Goal: Task Accomplishment & Management: Manage account settings

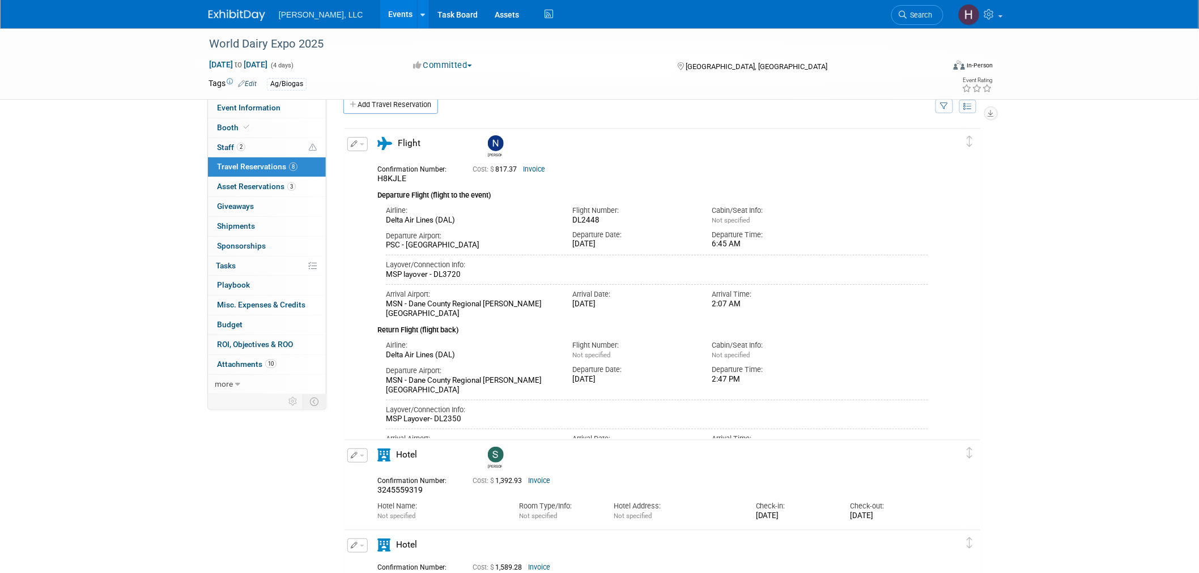
click at [380, 10] on link "Events" at bounding box center [400, 14] width 41 height 28
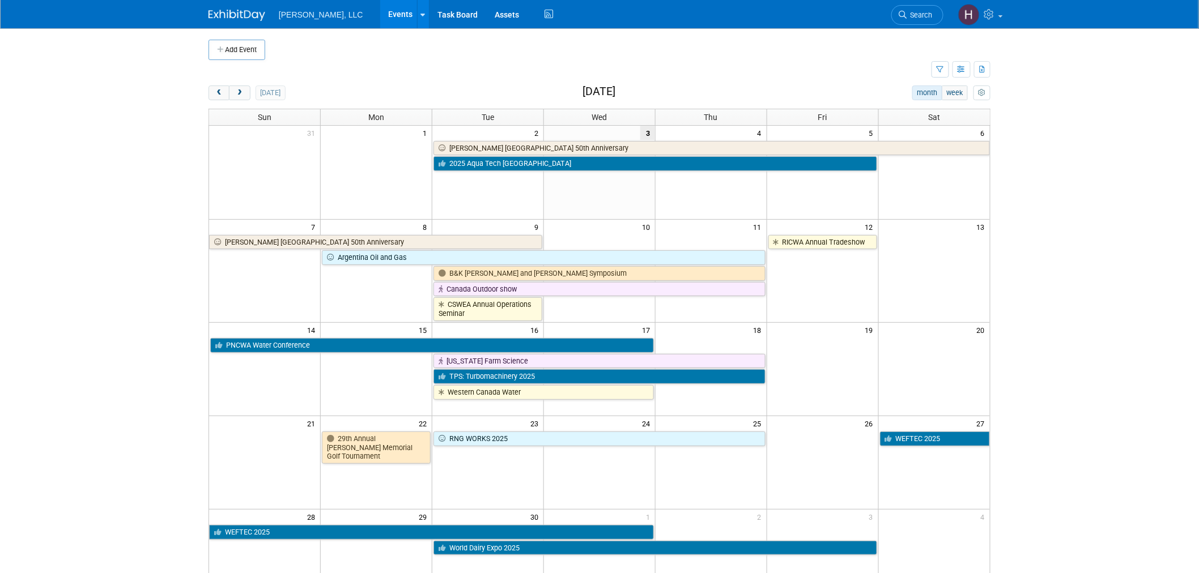
click at [1090, 364] on body "[PERSON_NAME], LLC Events Add Event Bulk Upload Events Shareable Event Boards R…" at bounding box center [599, 286] width 1199 height 573
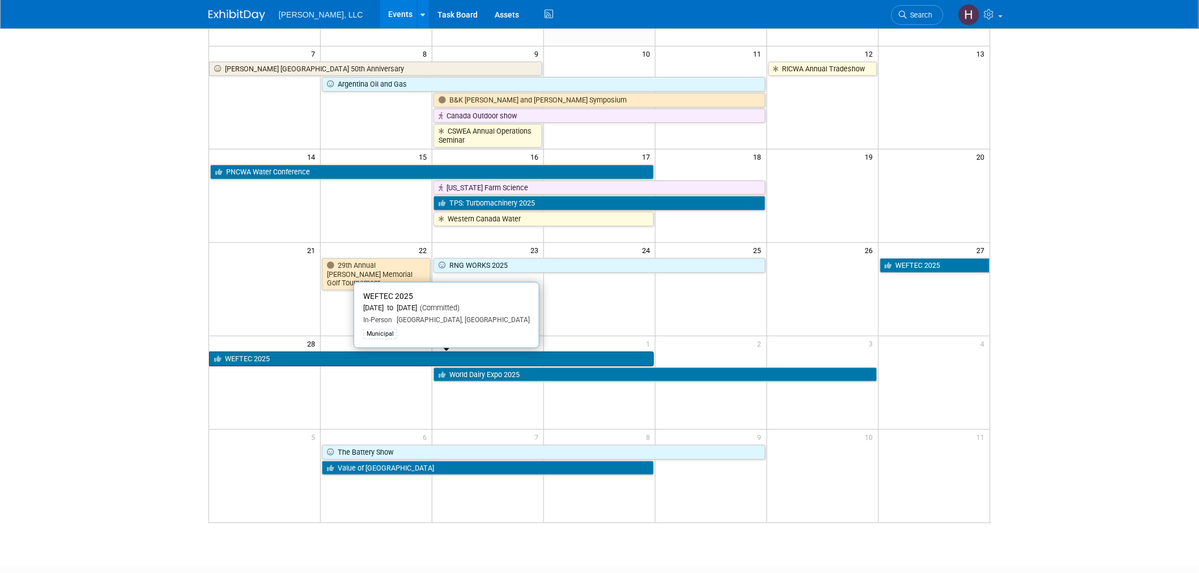
scroll to position [189, 0]
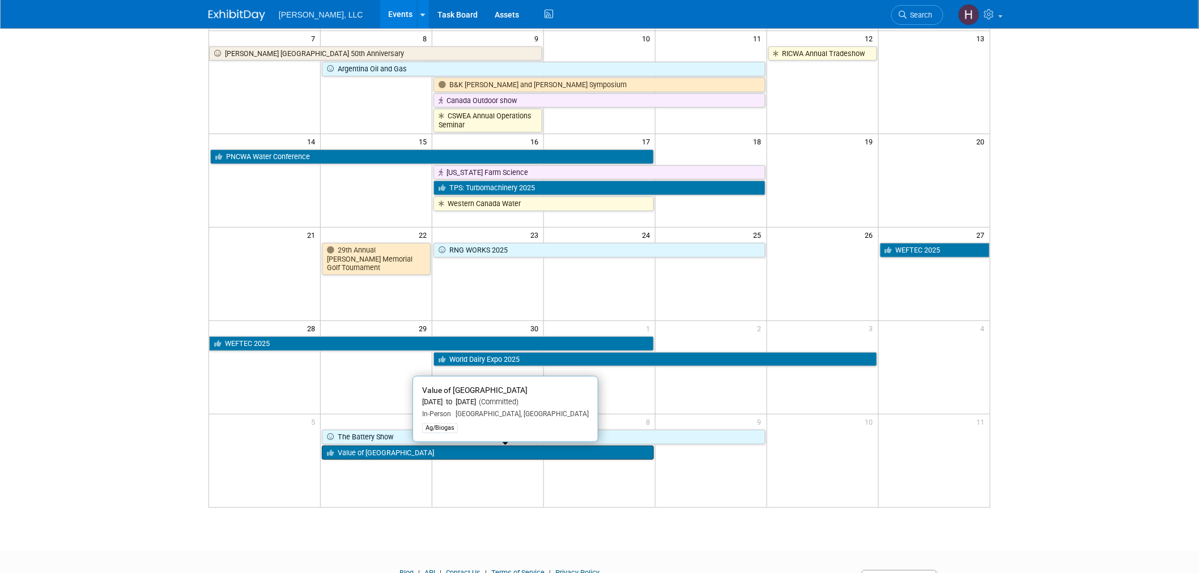
click at [479, 446] on link "Value of [GEOGRAPHIC_DATA]" at bounding box center [488, 453] width 332 height 15
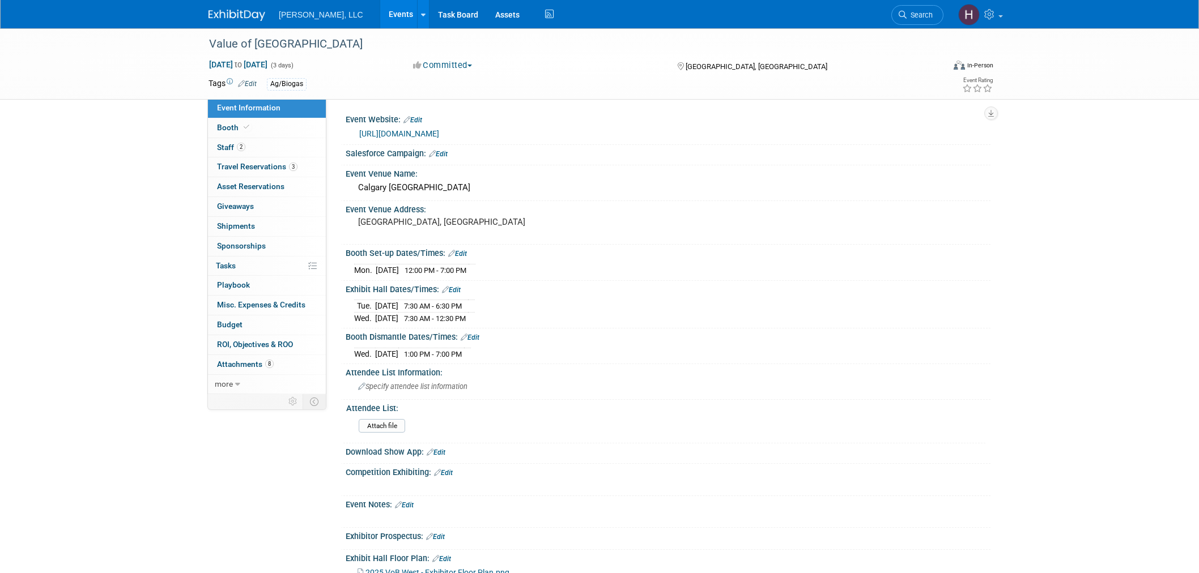
select select "Ag/Biogas"
click at [380, 9] on link "Events" at bounding box center [400, 14] width 41 height 28
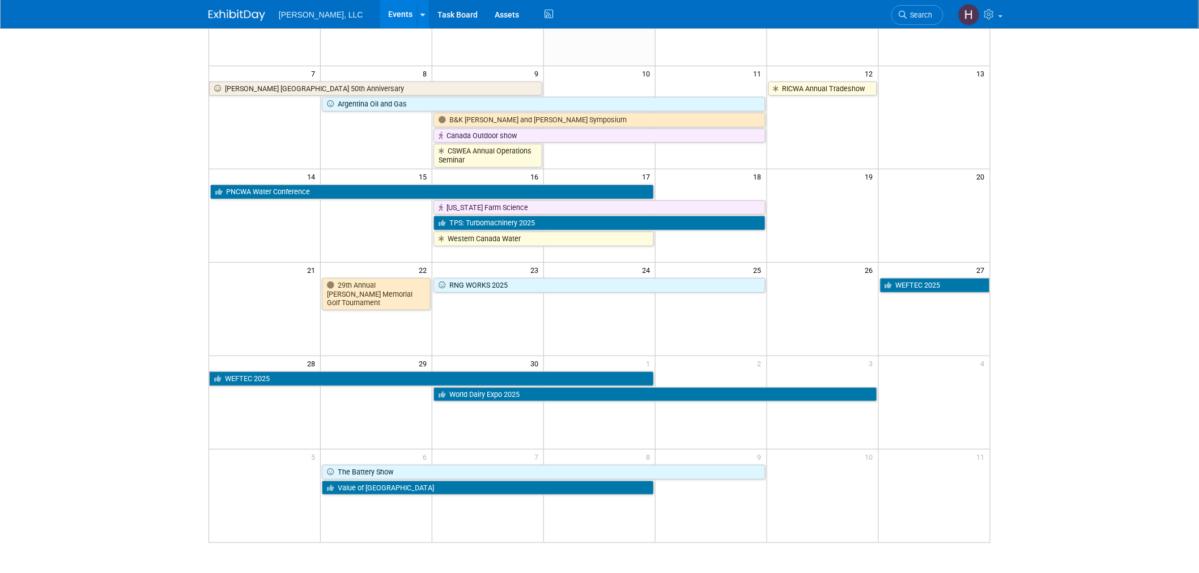
scroll to position [189, 0]
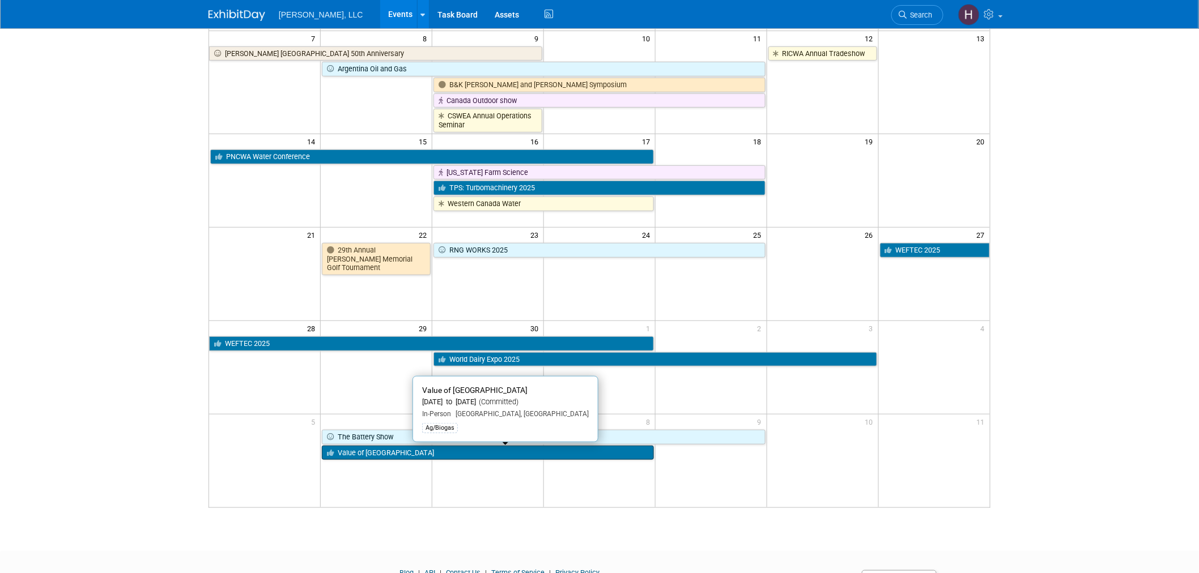
click at [483, 450] on link "Value of [GEOGRAPHIC_DATA]" at bounding box center [488, 453] width 332 height 15
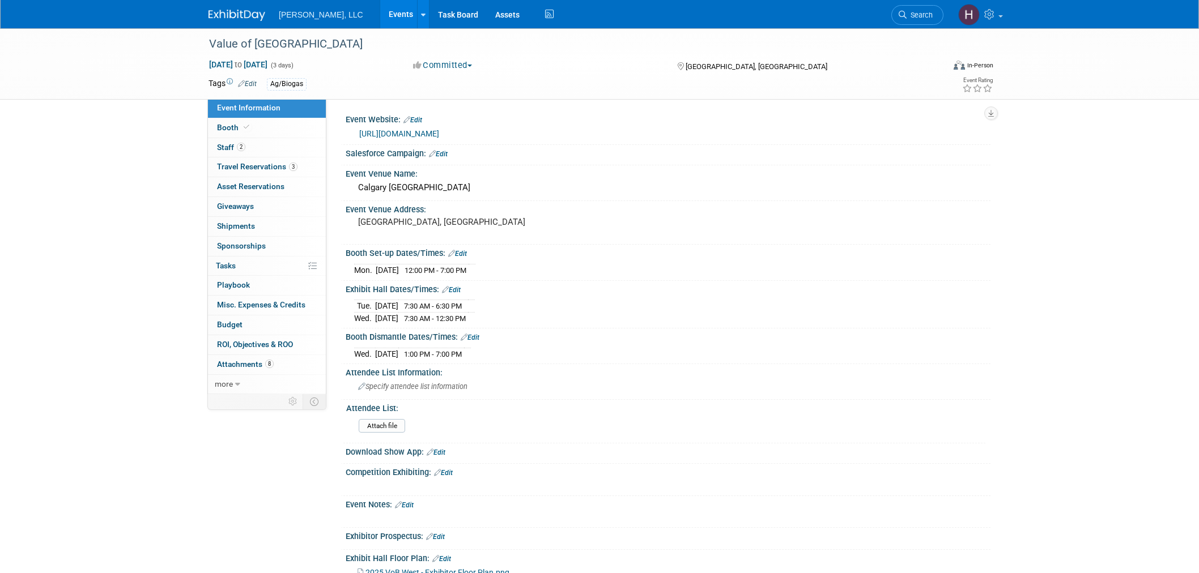
select select "Ag/Biogas"
click at [259, 164] on span "Travel Reservations 3" at bounding box center [257, 166] width 80 height 9
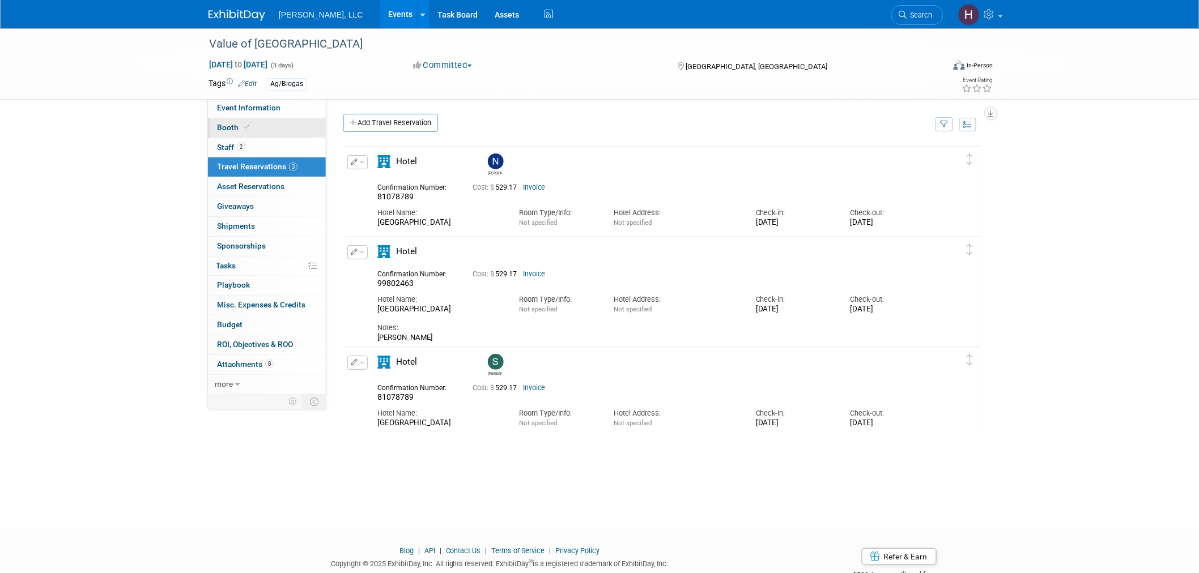
click at [252, 121] on link "Booth" at bounding box center [267, 127] width 118 height 19
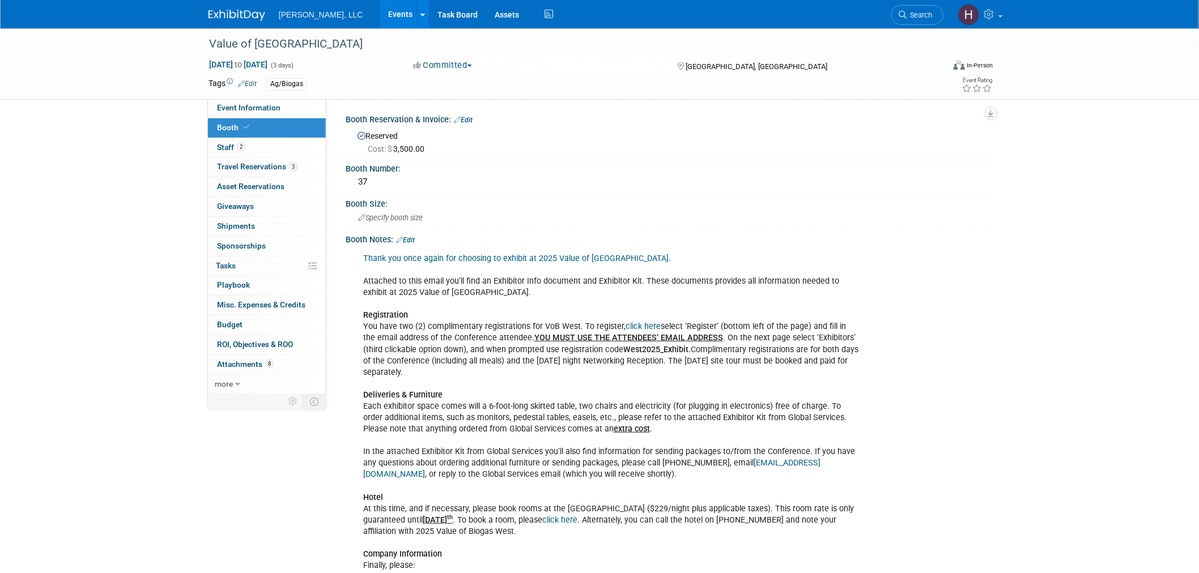
click at [258, 15] on img at bounding box center [236, 15] width 57 height 11
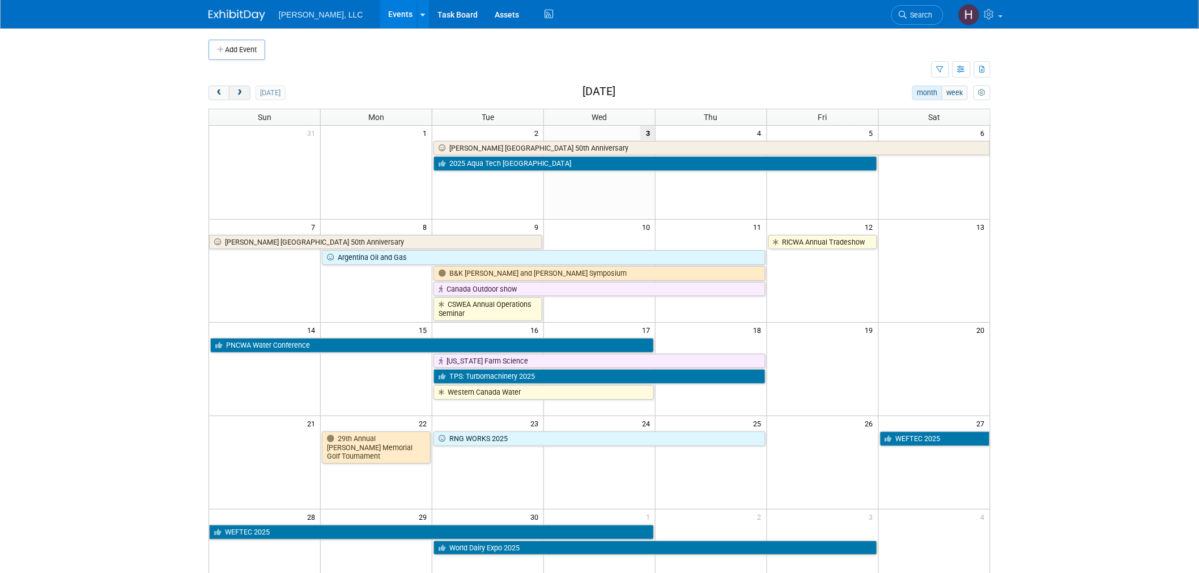
click at [244, 86] on button "next" at bounding box center [239, 93] width 21 height 15
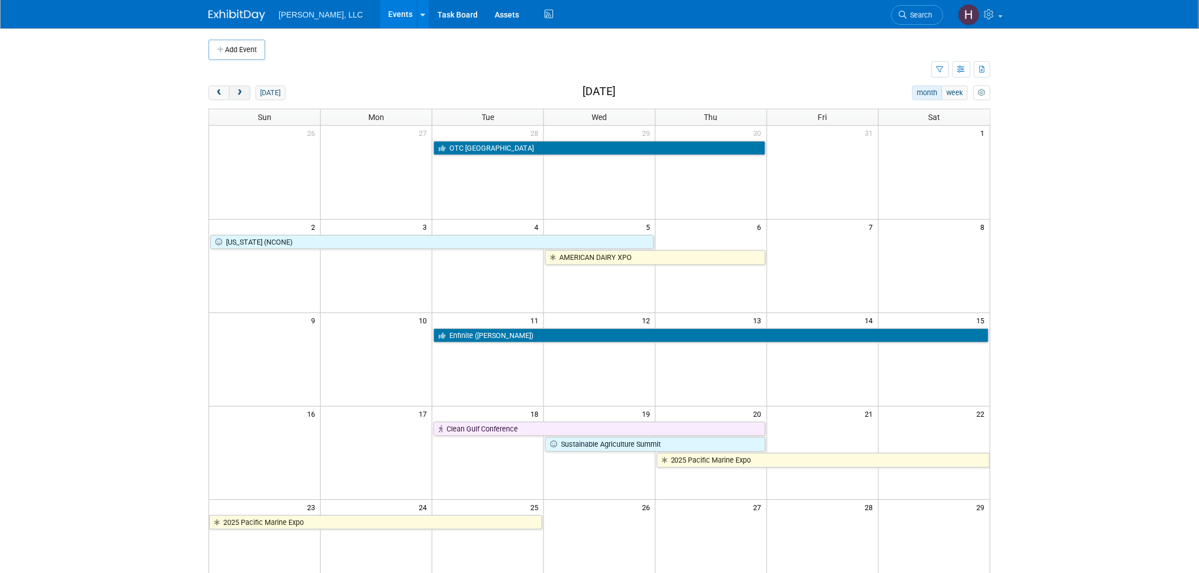
click at [242, 88] on button "next" at bounding box center [239, 93] width 21 height 15
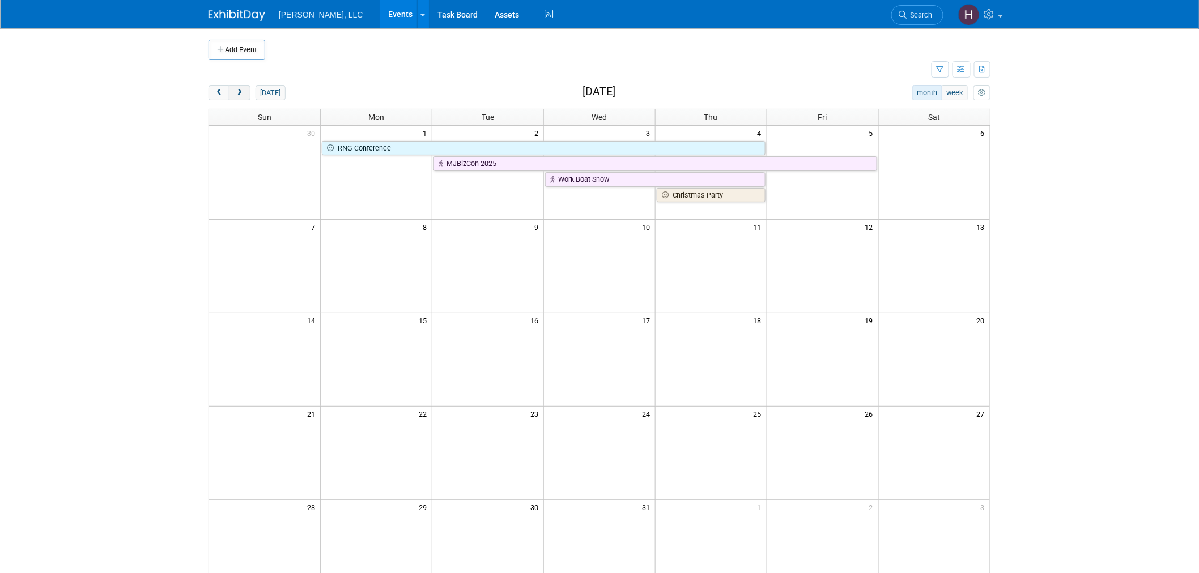
click at [242, 88] on button "next" at bounding box center [239, 93] width 21 height 15
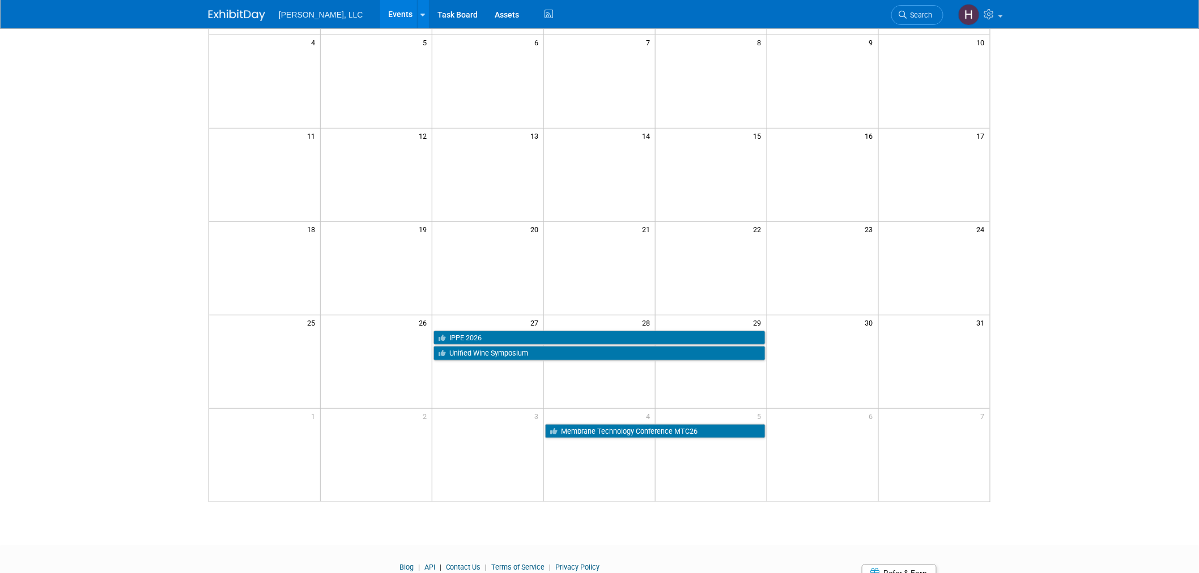
scroll to position [189, 0]
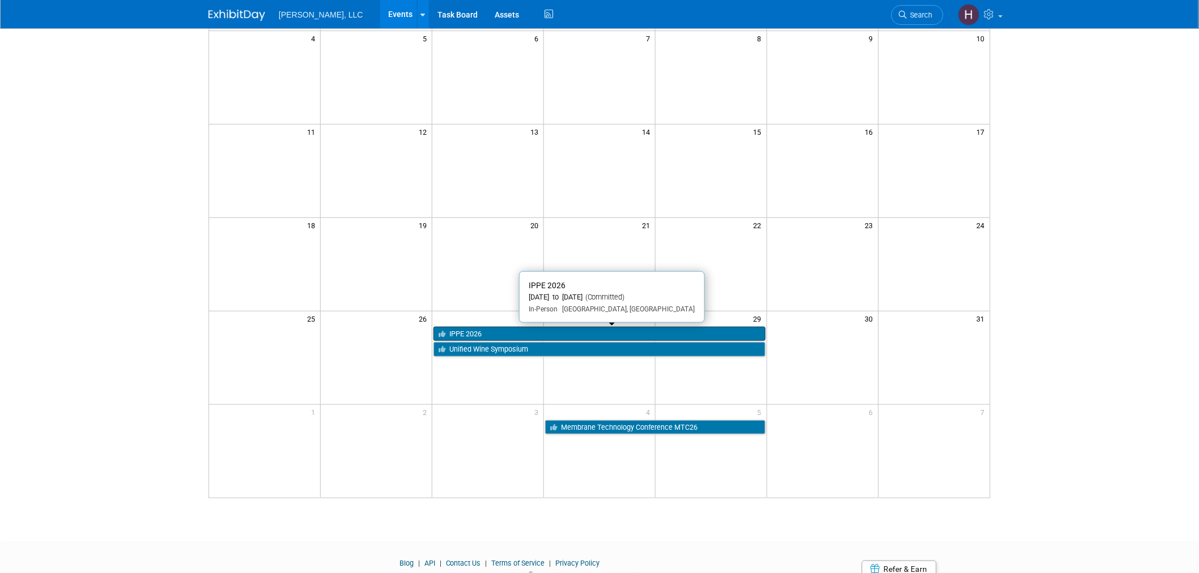
click at [524, 335] on link "IPPE 2026" at bounding box center [599, 334] width 332 height 15
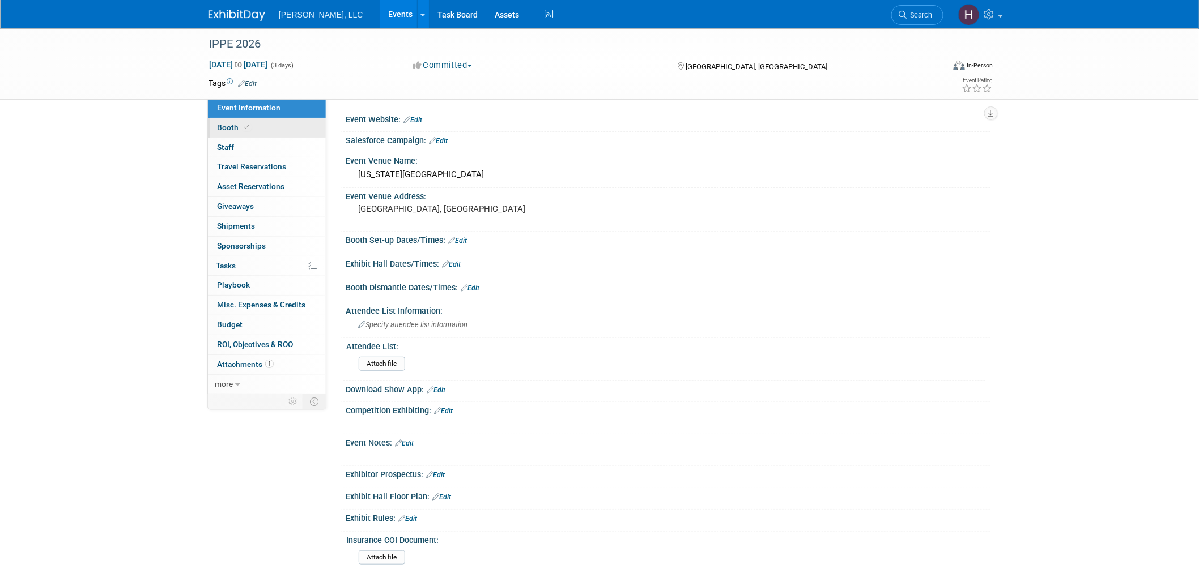
click at [266, 126] on link "Booth" at bounding box center [267, 127] width 118 height 19
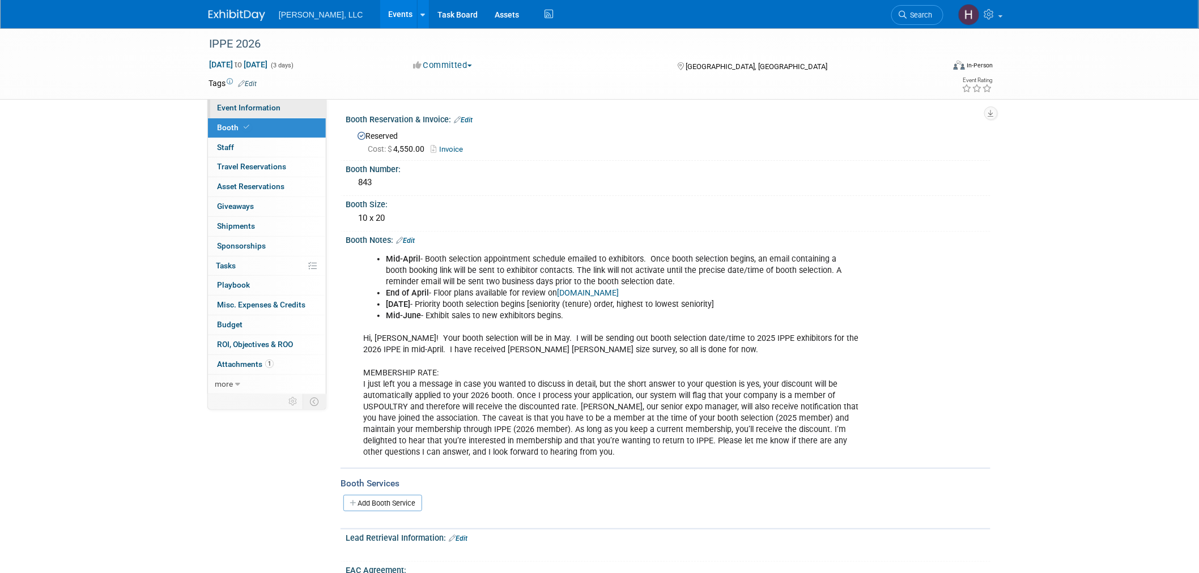
click at [286, 112] on link "Event Information" at bounding box center [267, 108] width 118 height 19
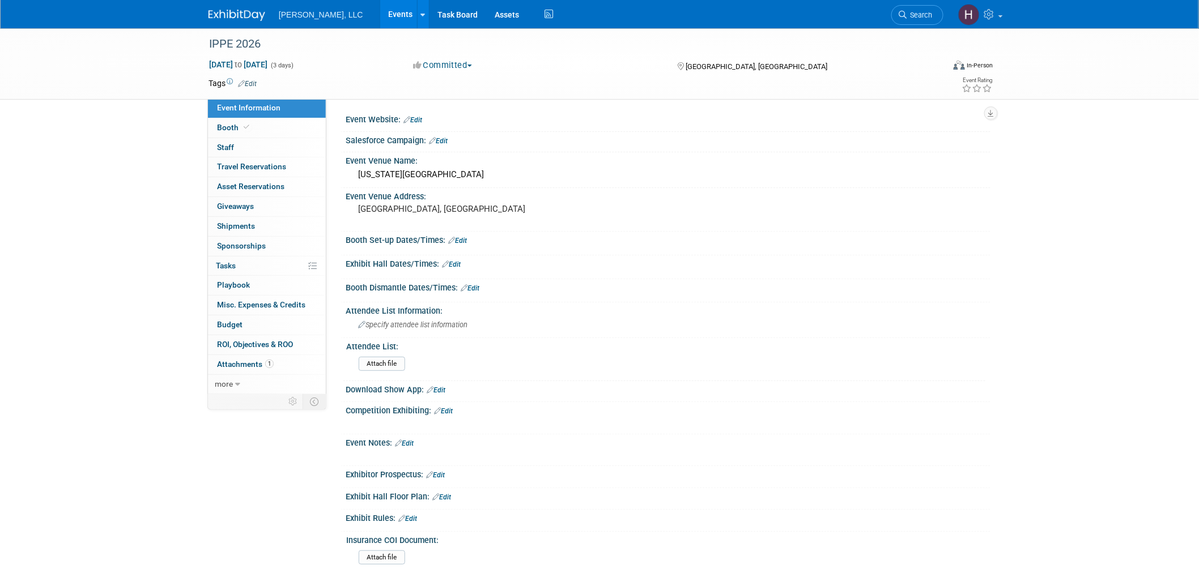
click at [380, 19] on link "Events" at bounding box center [400, 14] width 41 height 28
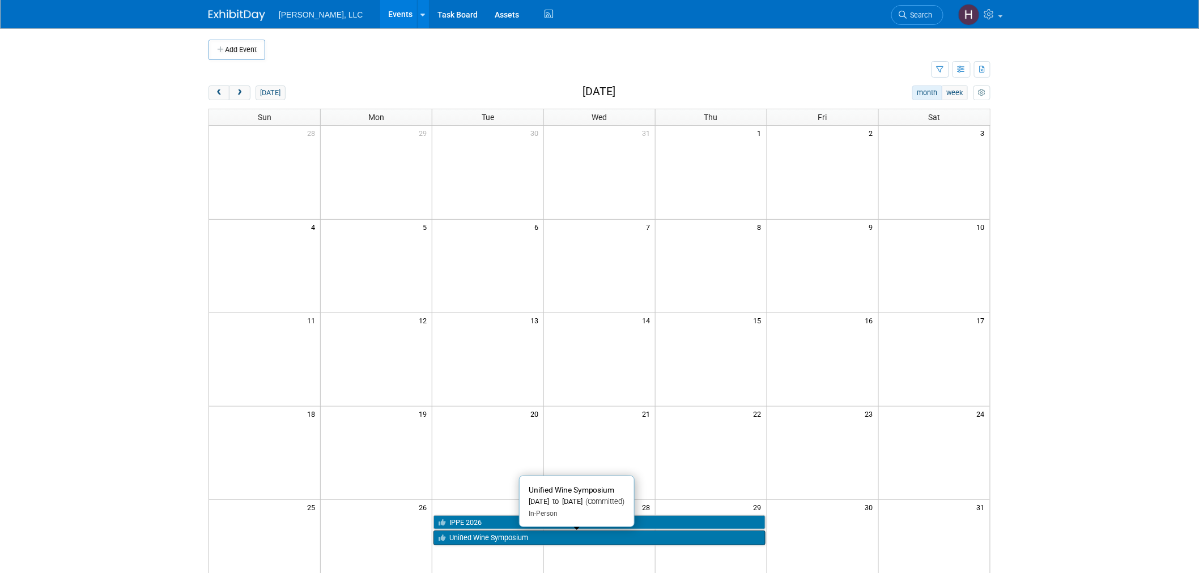
click at [588, 539] on link "Unified Wine Symposium" at bounding box center [599, 538] width 332 height 15
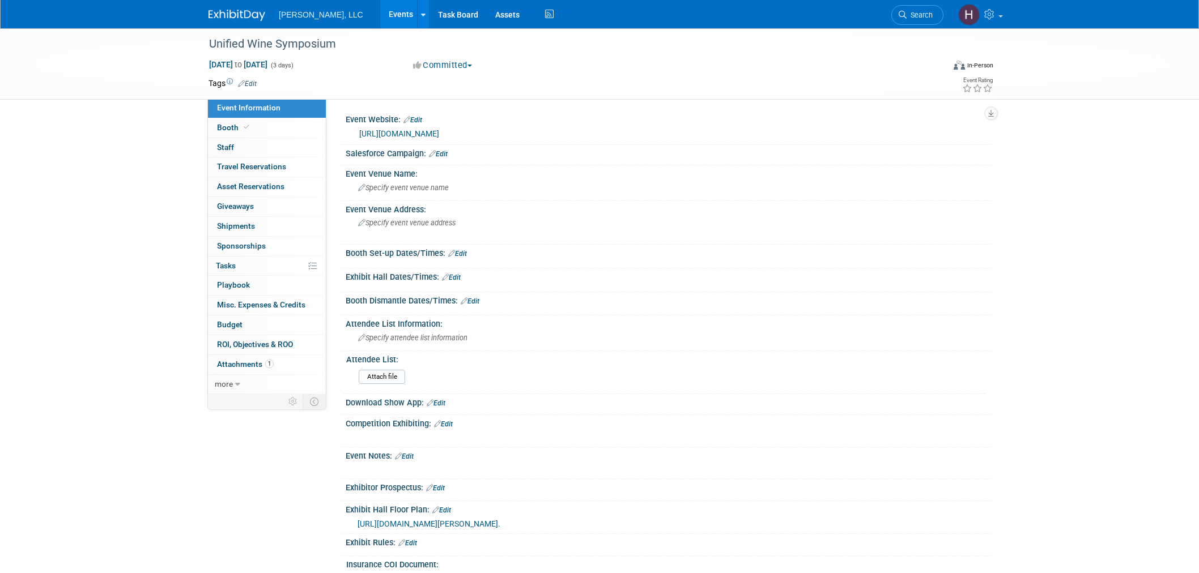
select select "Industrial"
click at [388, 131] on link "https://www.unifiedsymposium.org/" at bounding box center [399, 133] width 80 height 9
click at [380, 16] on link "Events" at bounding box center [400, 14] width 41 height 28
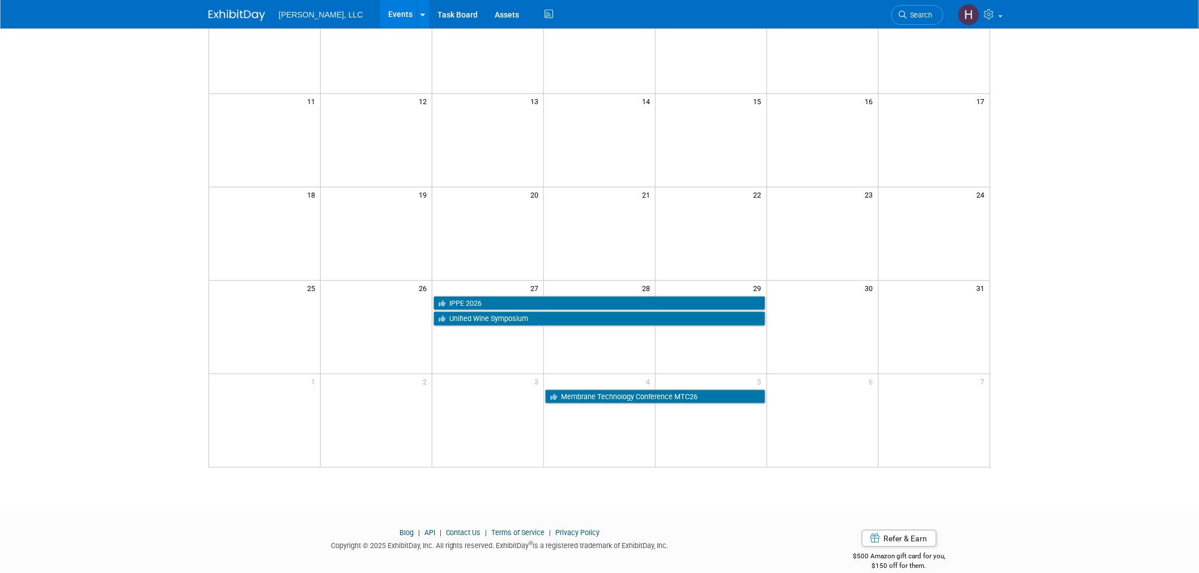
scroll to position [236, 0]
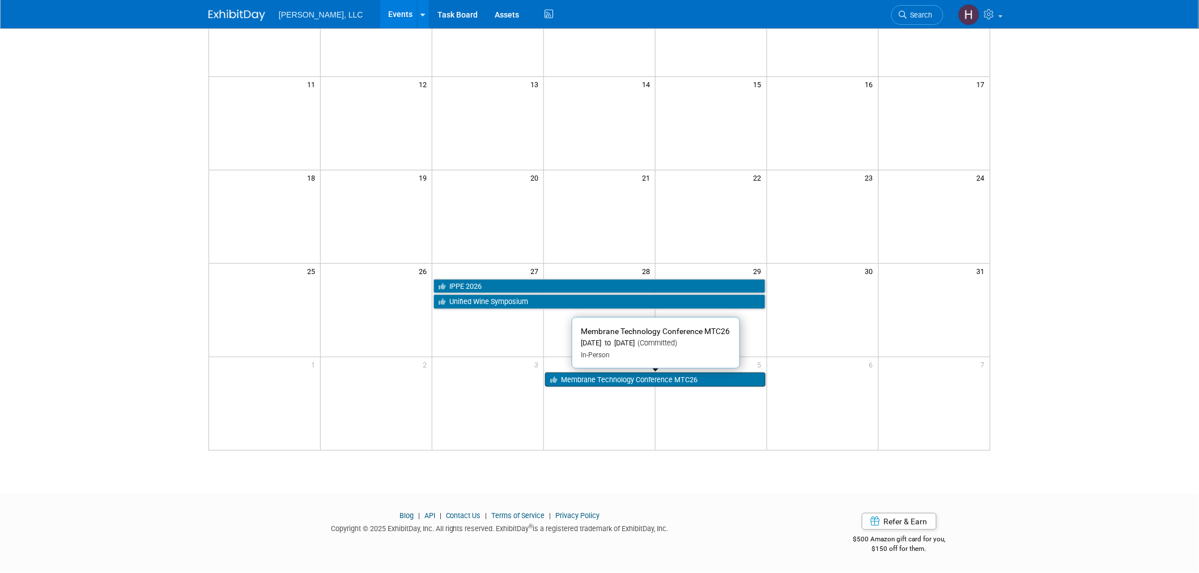
click at [612, 382] on link "Membrane Technology Conference MTC26" at bounding box center [655, 380] width 220 height 15
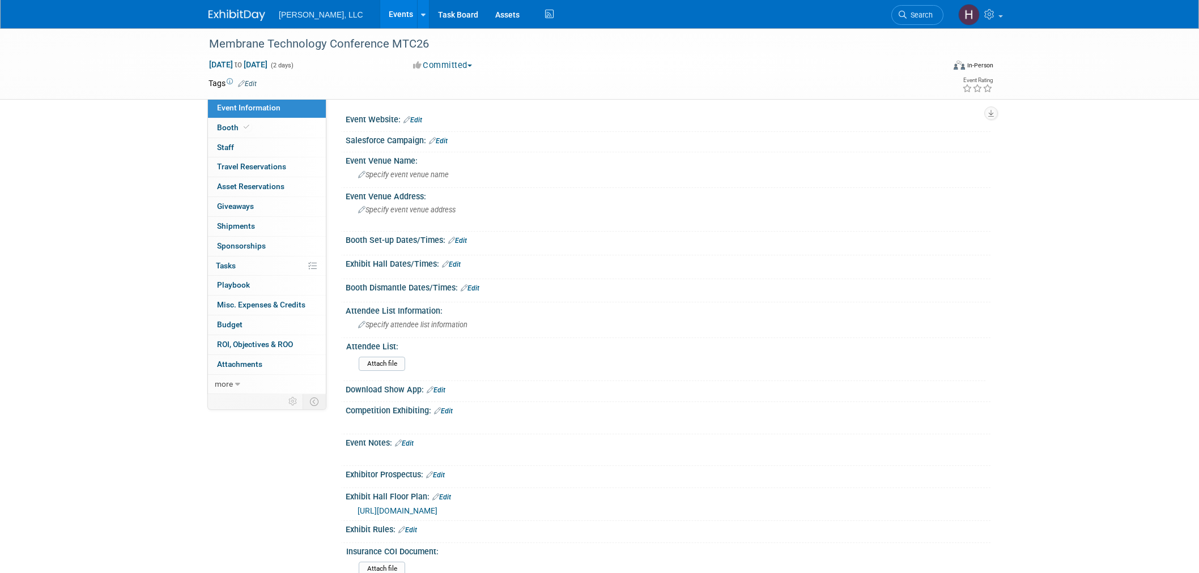
select select "Municipal"
click at [380, 19] on link "Events" at bounding box center [400, 14] width 41 height 28
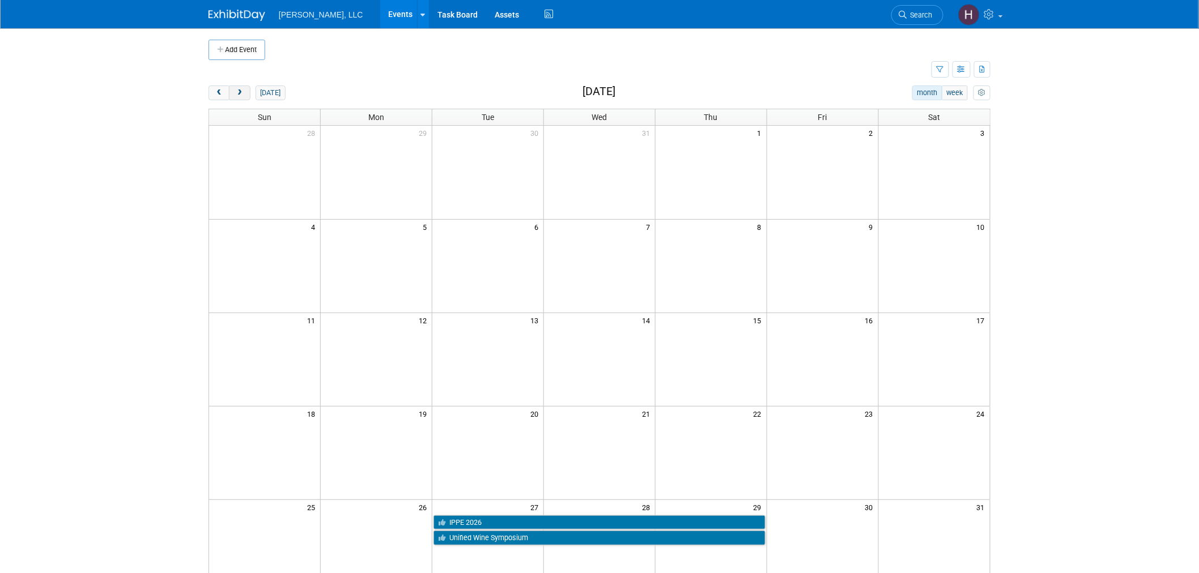
click at [244, 98] on button "next" at bounding box center [239, 93] width 21 height 15
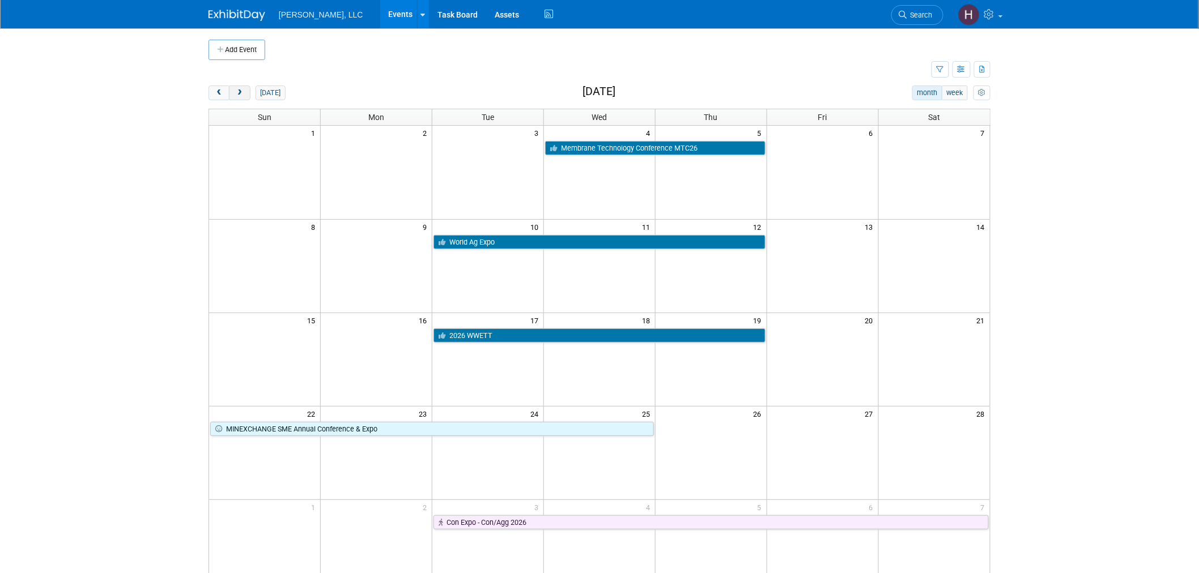
click at [245, 93] on button "next" at bounding box center [239, 93] width 21 height 15
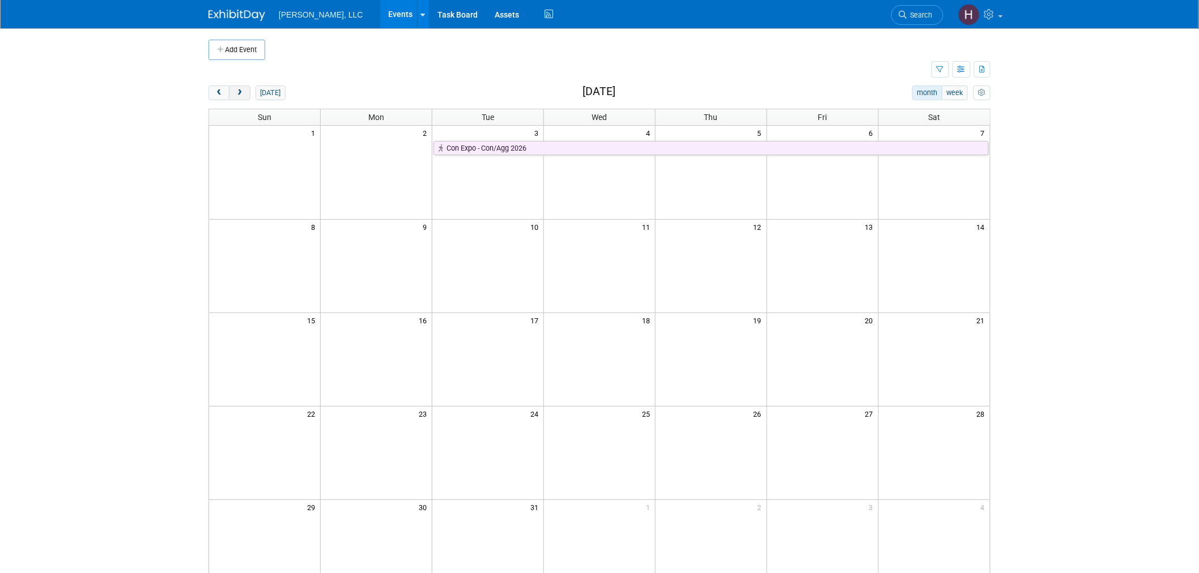
click at [241, 92] on span "next" at bounding box center [239, 93] width 8 height 7
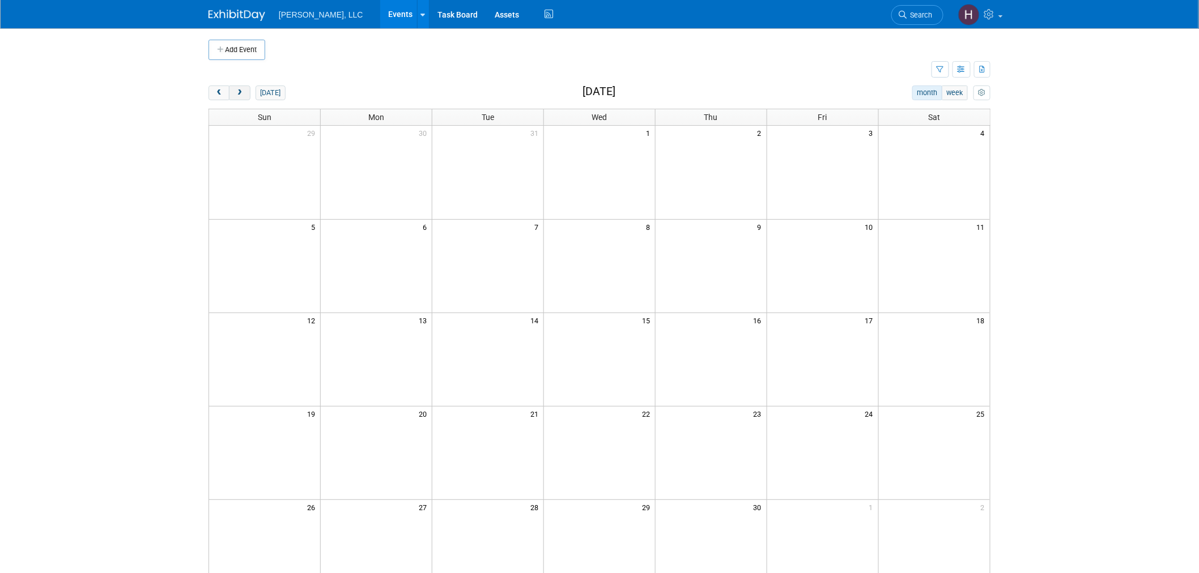
click at [241, 92] on span "next" at bounding box center [239, 93] width 8 height 7
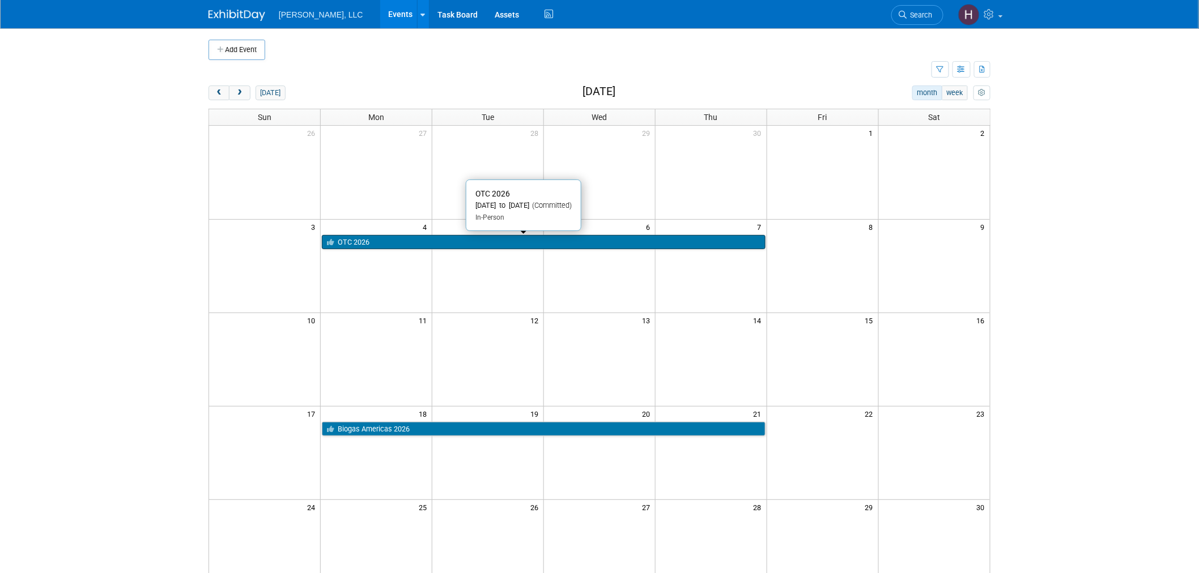
click at [508, 242] on link "OTC 2026" at bounding box center [543, 242] width 443 height 15
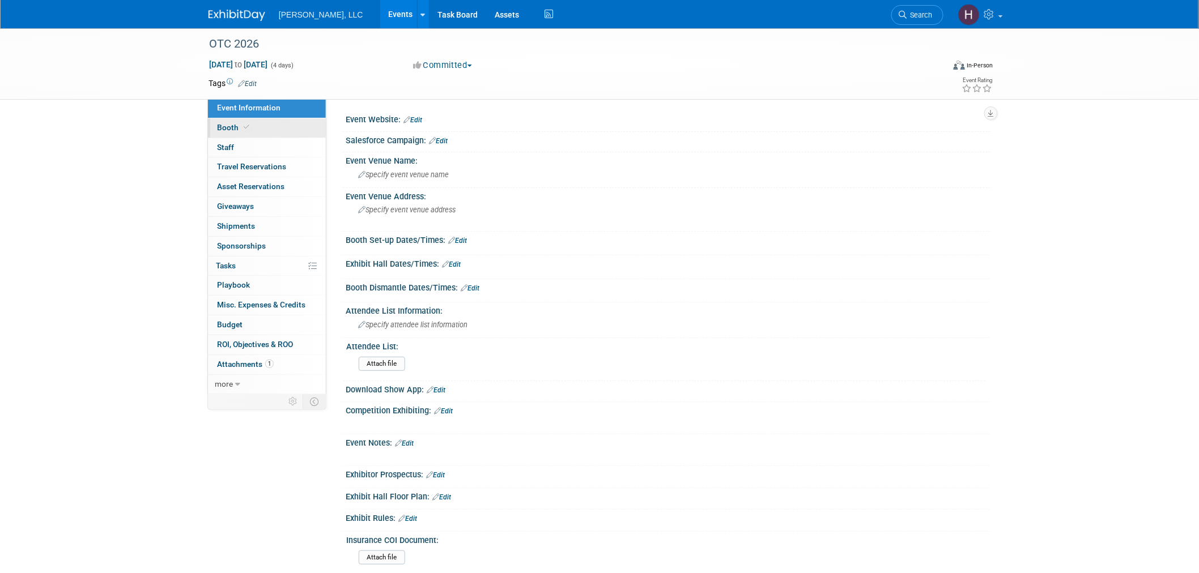
click at [223, 120] on link "Booth" at bounding box center [267, 127] width 118 height 19
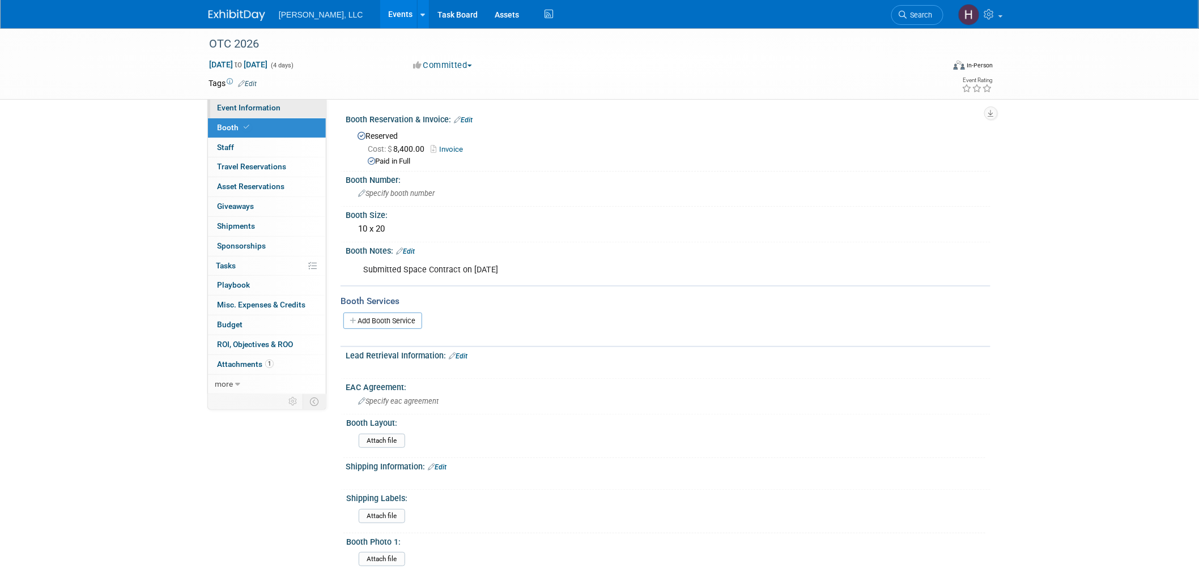
click at [304, 104] on link "Event Information" at bounding box center [267, 108] width 118 height 19
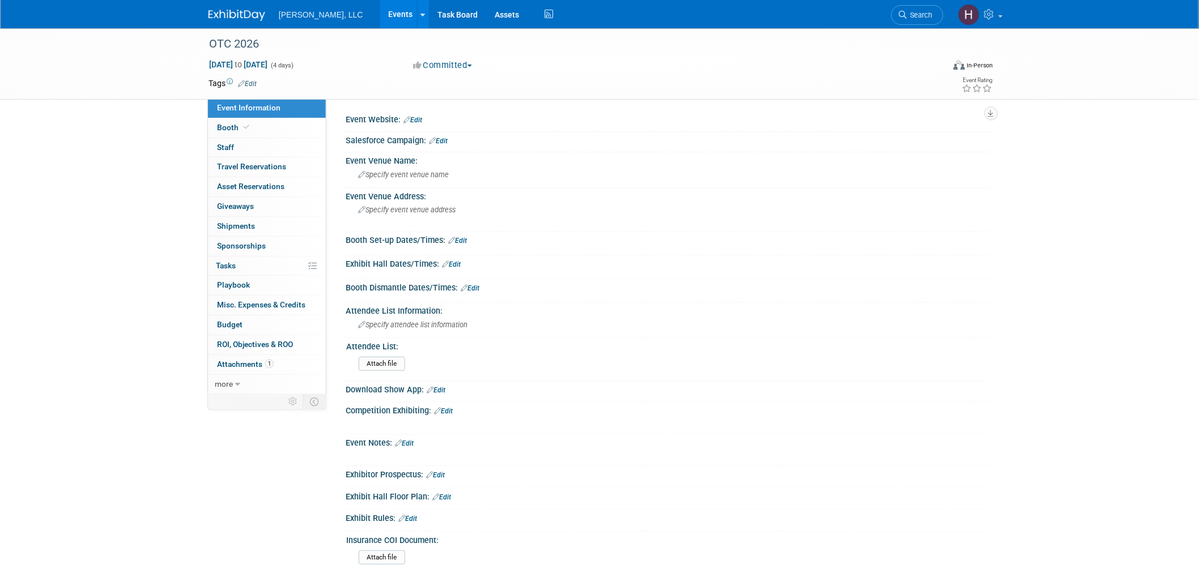
click at [403, 112] on div "Event Website: Edit" at bounding box center [668, 118] width 645 height 15
click at [411, 114] on div "Event Website: Edit" at bounding box center [668, 118] width 645 height 15
click at [422, 120] on link "Edit" at bounding box center [412, 120] width 19 height 8
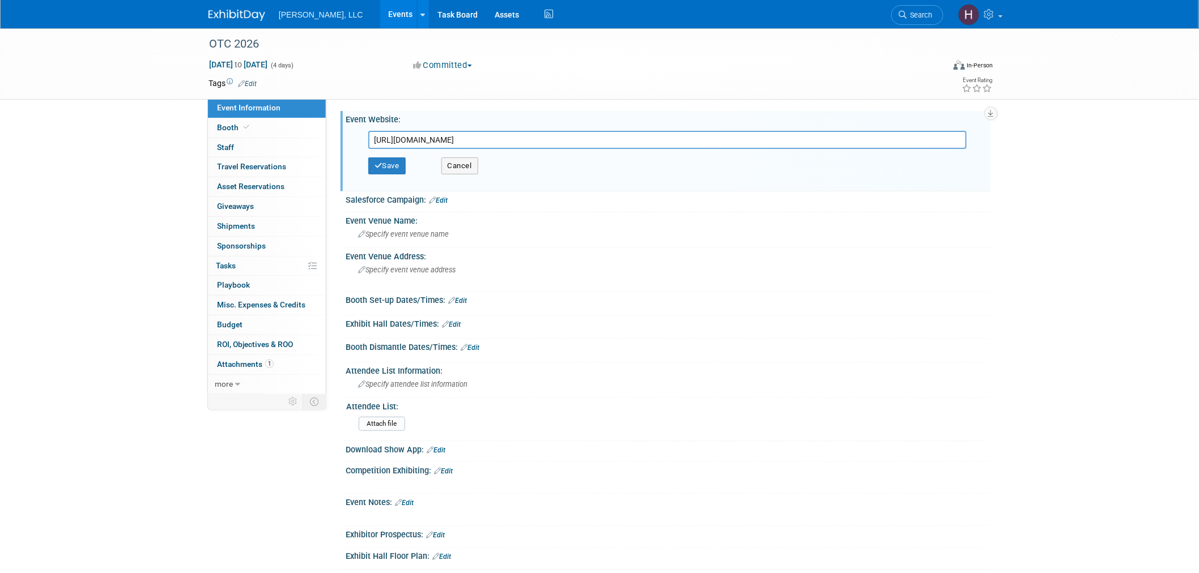
type input "https://2026.otcnet.org/"
click at [410, 165] on div "Save Cancel" at bounding box center [670, 166] width 605 height 34
click at [400, 163] on button "Save" at bounding box center [386, 166] width 37 height 17
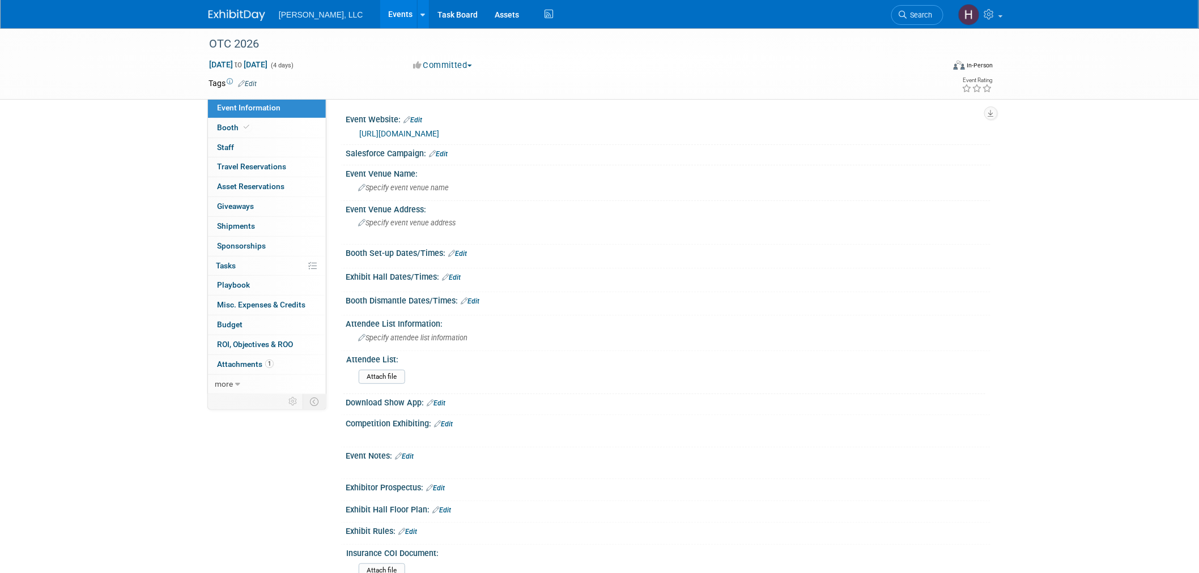
drag, startPoint x: 120, startPoint y: 169, endPoint x: 153, endPoint y: 163, distance: 33.9
click at [153, 163] on div "OTC 2026 May 4, 2026 to May 7, 2026 (4 days) May 4, 2026 to May 7, 2026 Committ…" at bounding box center [599, 337] width 1199 height 618
click at [380, 14] on link "Events" at bounding box center [400, 14] width 41 height 28
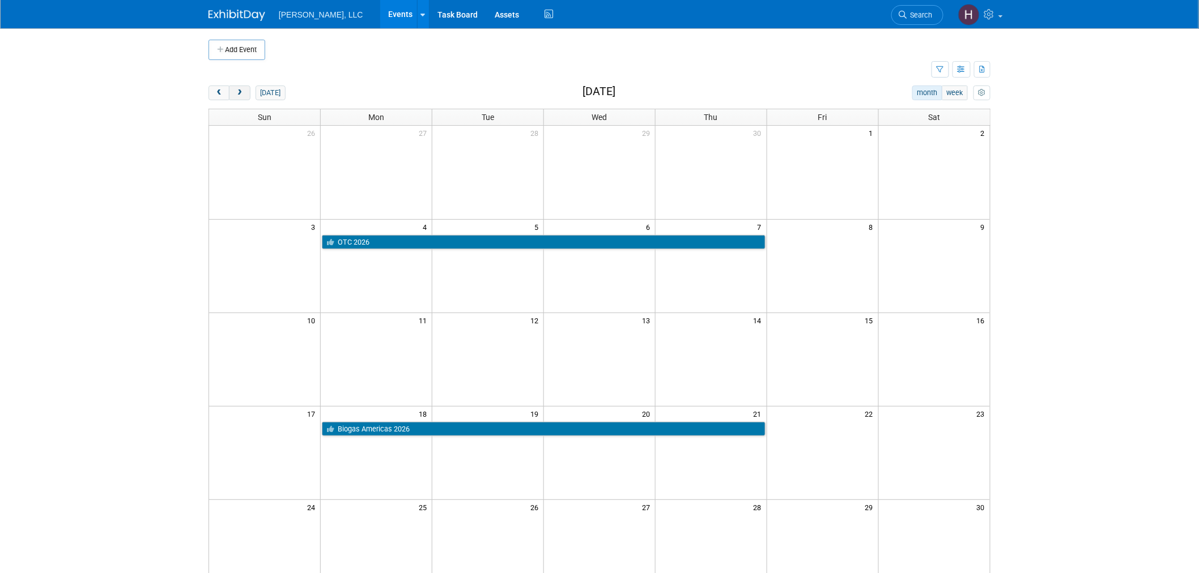
click at [242, 96] on span "next" at bounding box center [239, 93] width 8 height 7
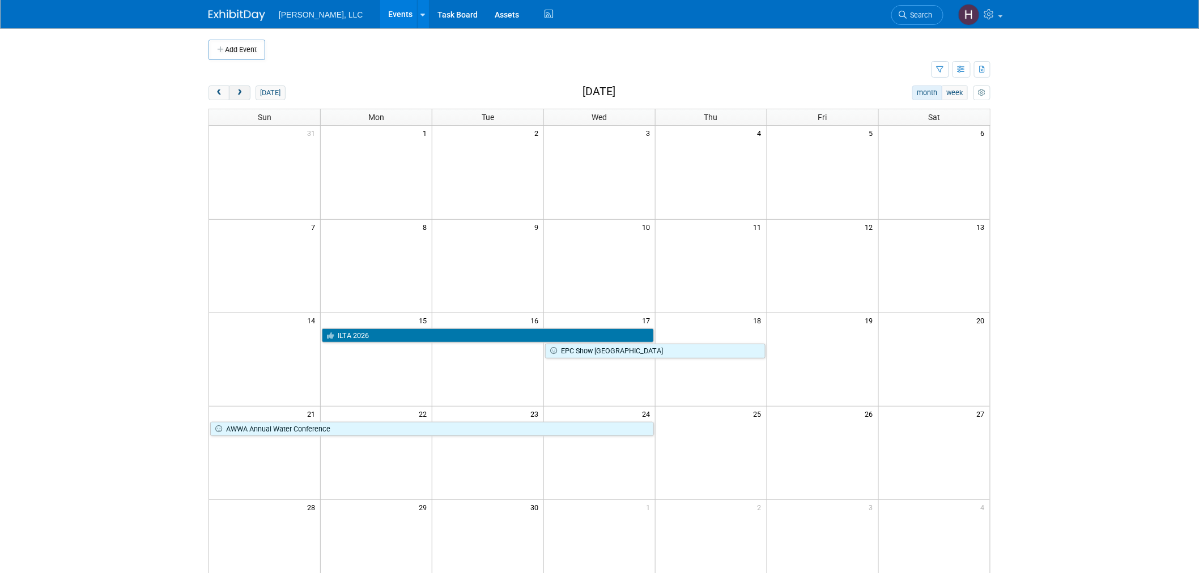
click at [242, 96] on span "next" at bounding box center [239, 93] width 8 height 7
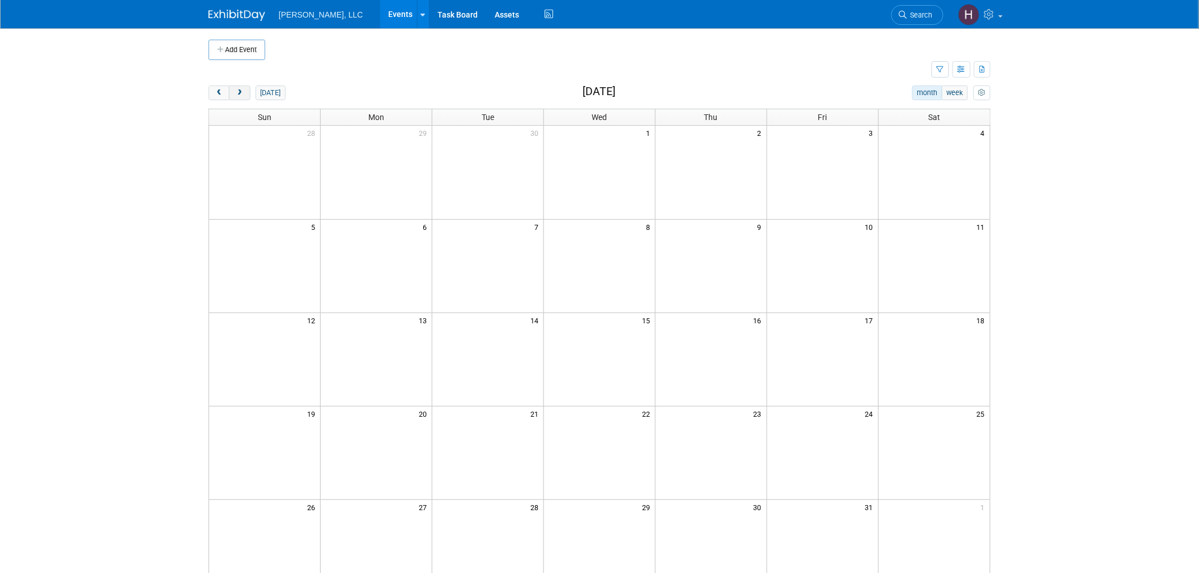
click at [242, 96] on span "next" at bounding box center [239, 93] width 8 height 7
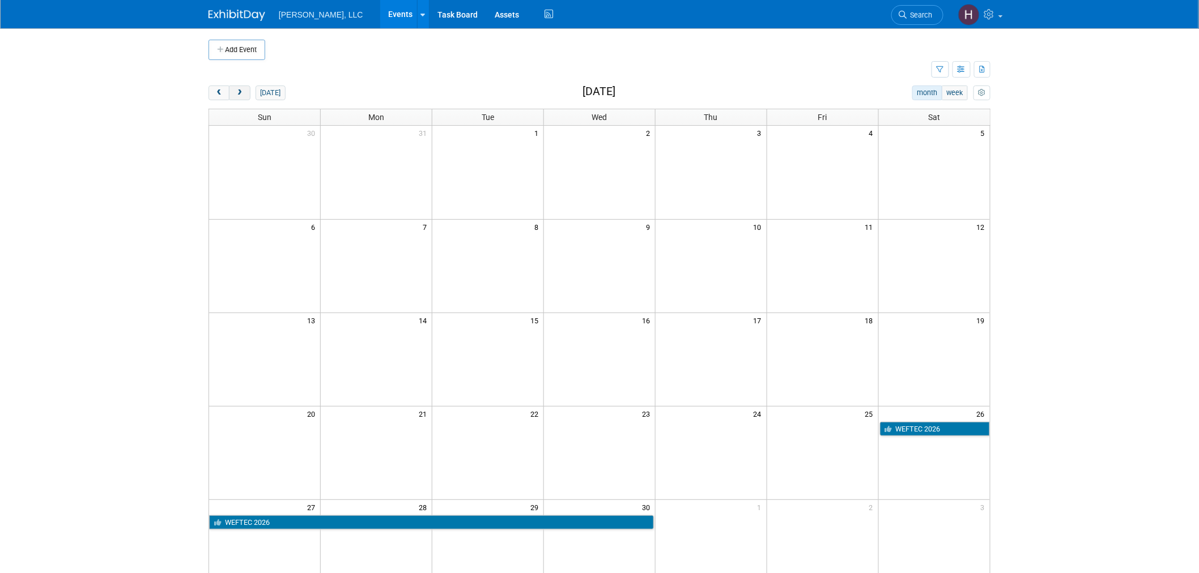
click at [242, 96] on span "next" at bounding box center [239, 93] width 8 height 7
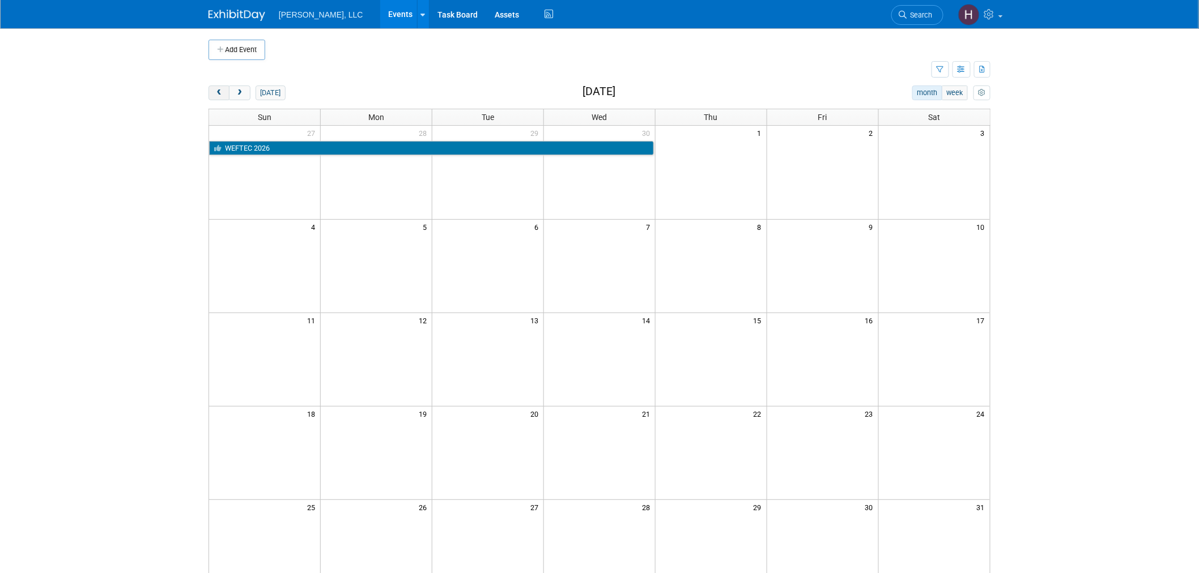
click at [216, 96] on span "prev" at bounding box center [219, 93] width 8 height 7
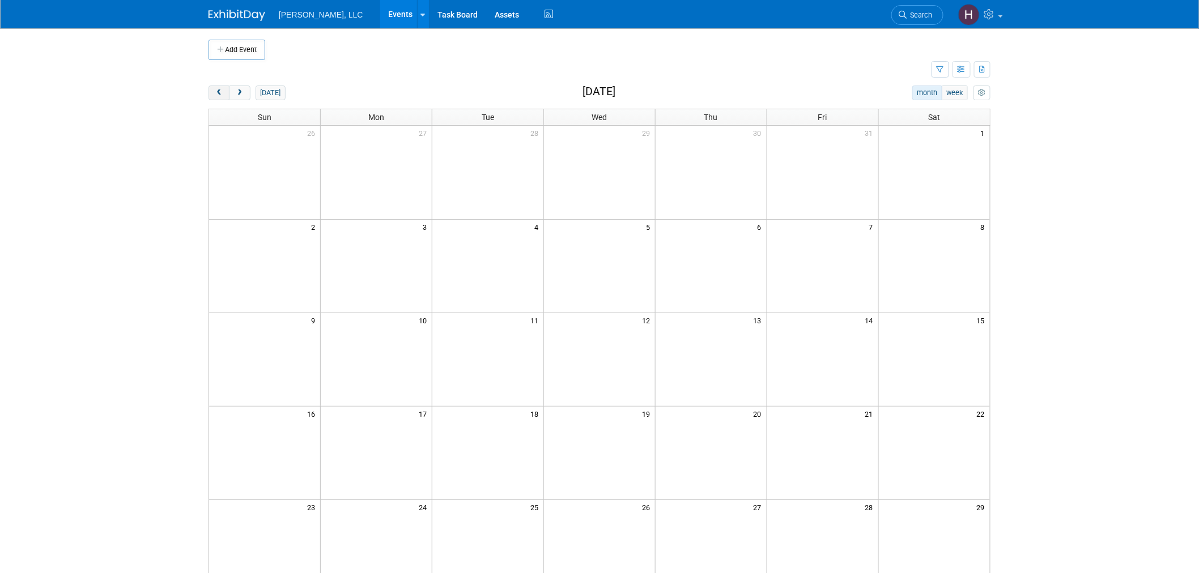
click at [216, 96] on span "prev" at bounding box center [219, 93] width 8 height 7
click at [219, 95] on span "prev" at bounding box center [219, 93] width 8 height 7
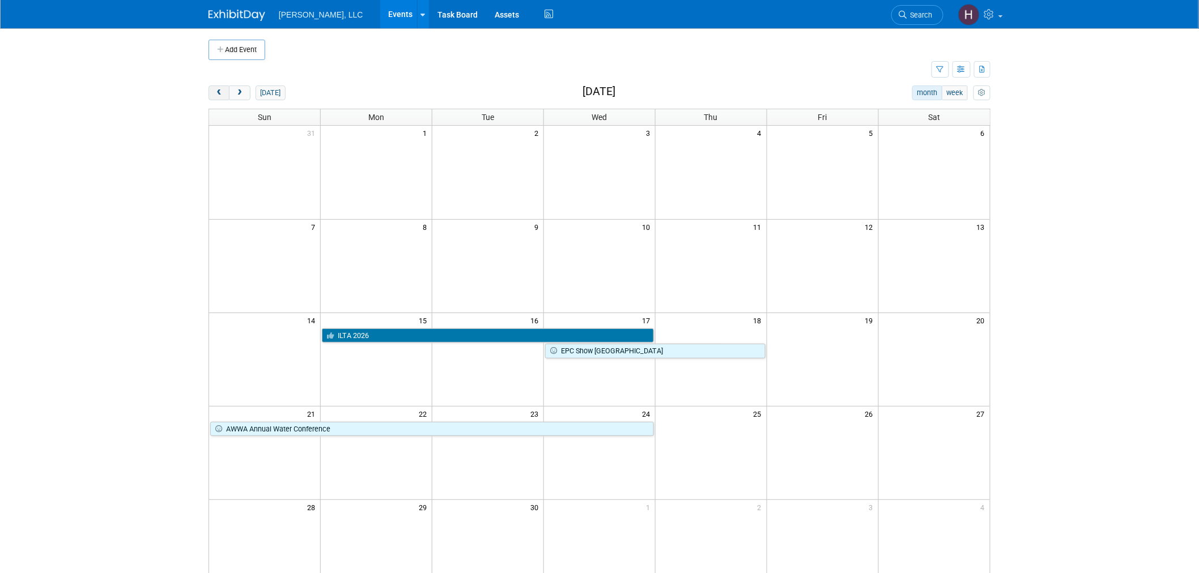
drag, startPoint x: 222, startPoint y: 95, endPoint x: 227, endPoint y: 94, distance: 5.7
click at [224, 94] on button "prev" at bounding box center [218, 93] width 21 height 15
click at [227, 94] on button "prev" at bounding box center [218, 93] width 21 height 15
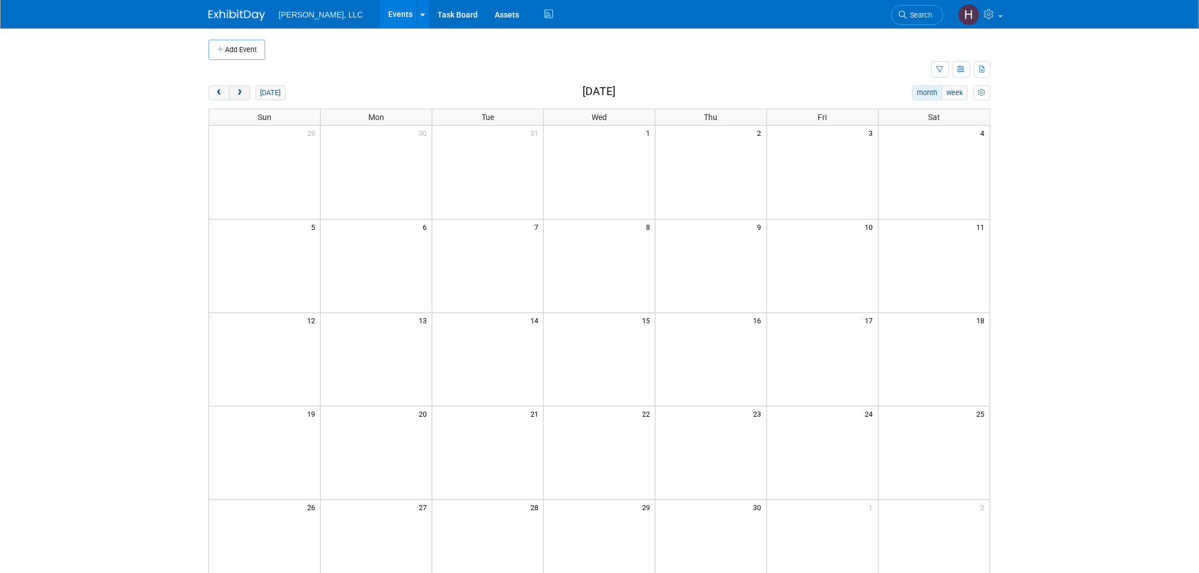
click at [247, 92] on button "next" at bounding box center [239, 93] width 21 height 15
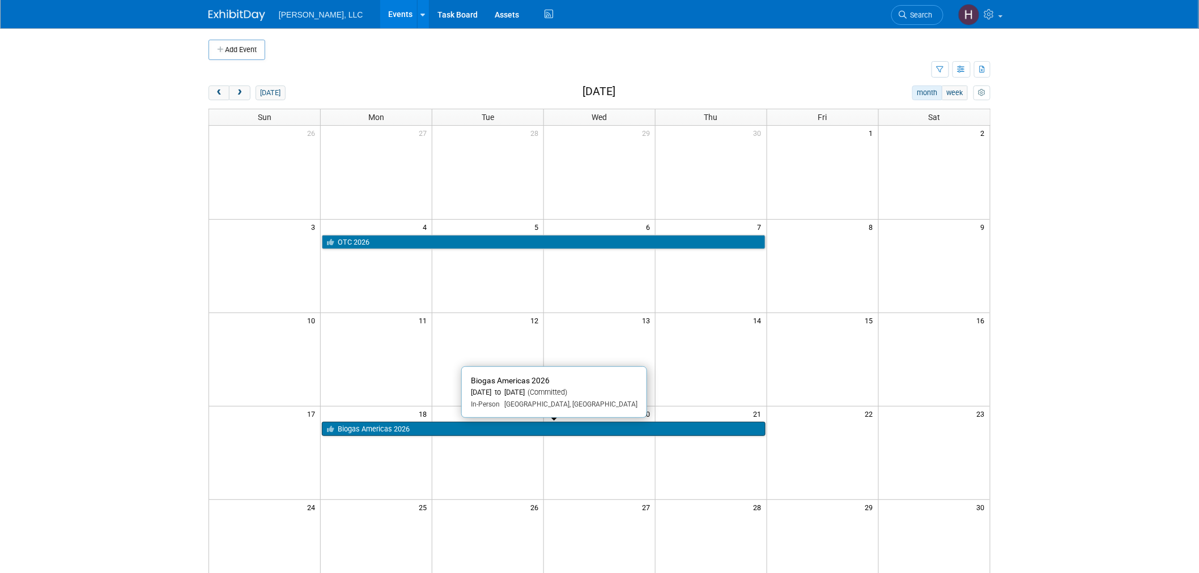
click at [527, 429] on link "Biogas Americas 2026" at bounding box center [543, 429] width 443 height 15
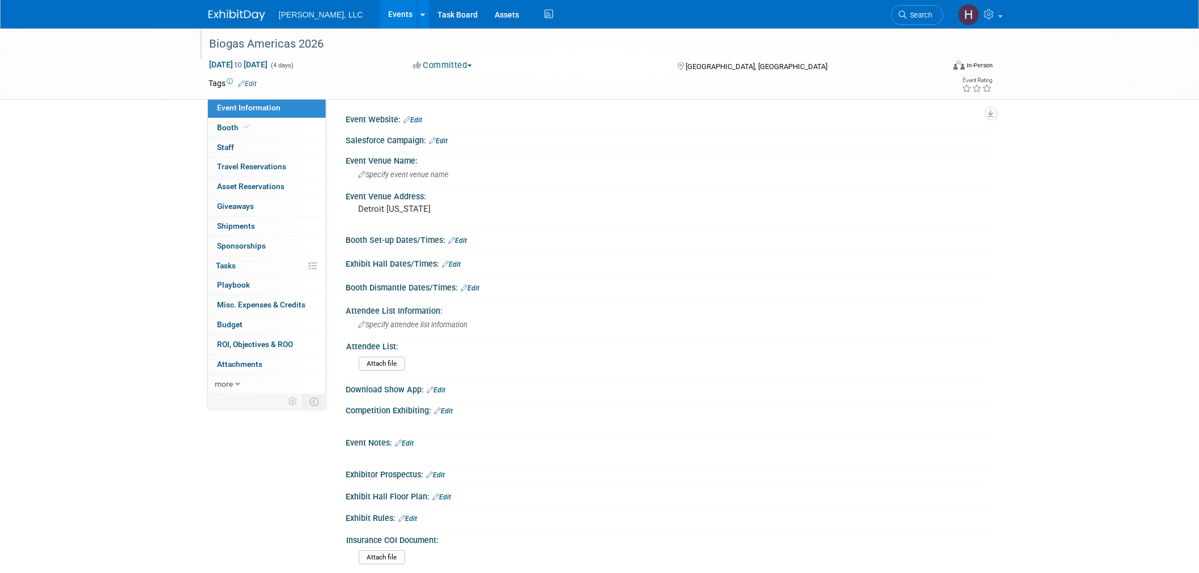
click at [337, 48] on div "Biogas Americas 2026" at bounding box center [565, 44] width 721 height 20
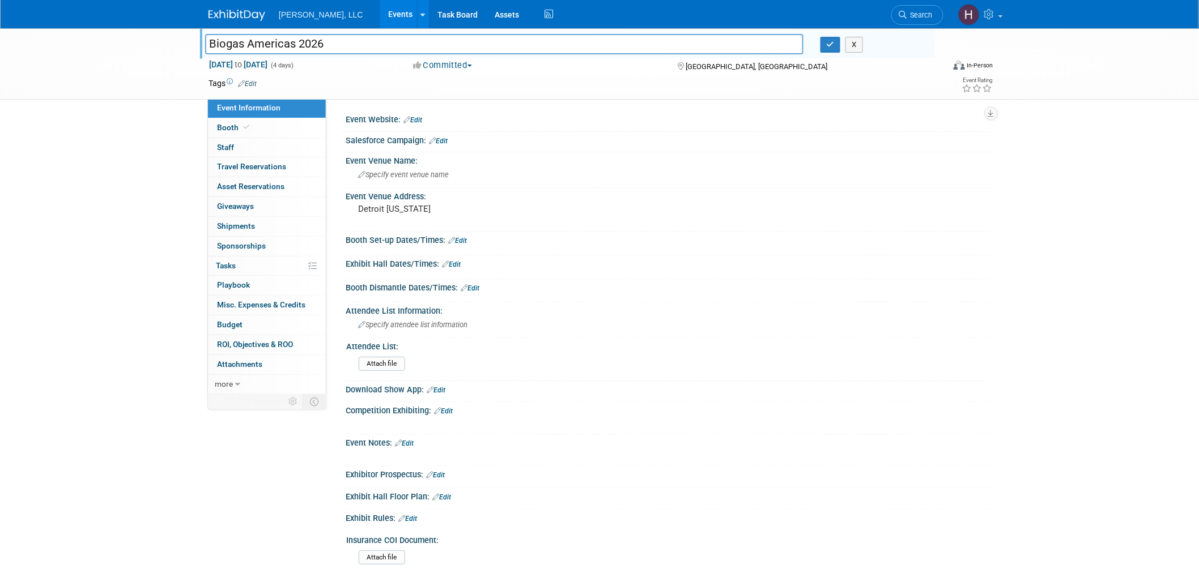
click at [337, 48] on input "Biogas Americas 2026" at bounding box center [504, 44] width 598 height 20
click at [419, 118] on link "Edit" at bounding box center [412, 120] width 19 height 8
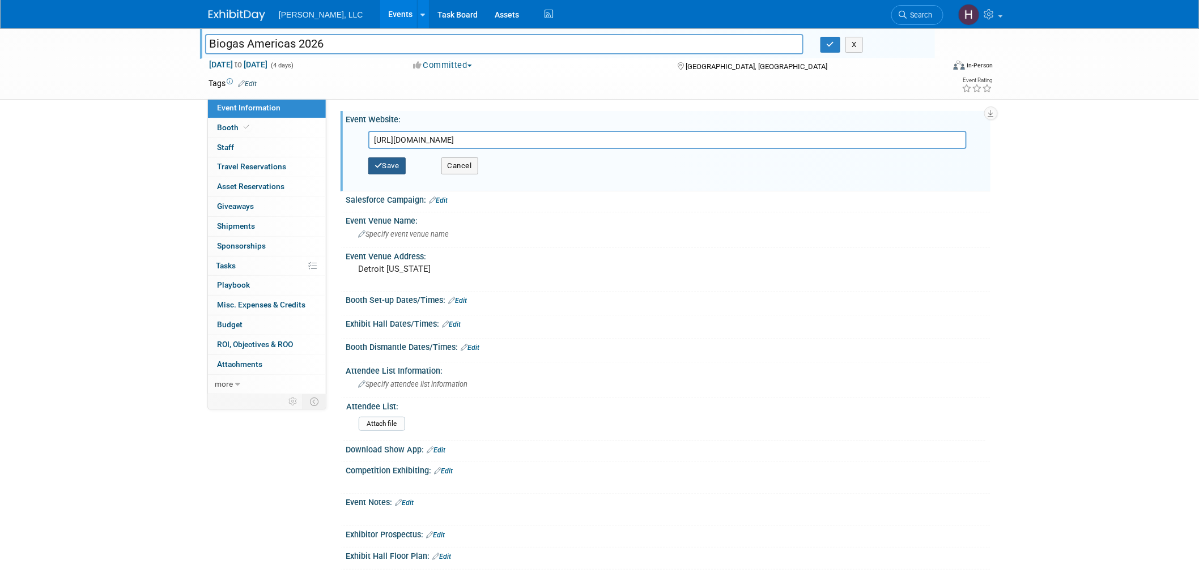
type input "[URL][DOMAIN_NAME]"
click at [398, 168] on button "Save" at bounding box center [386, 166] width 37 height 17
